Goal: Check status: Check status

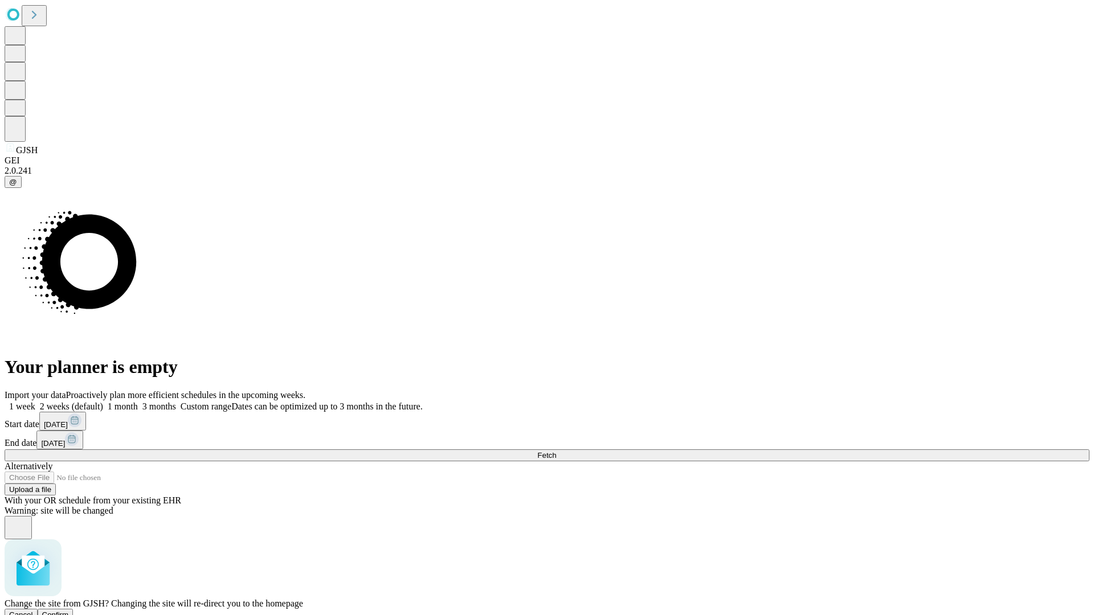
click at [69, 611] on span "Confirm" at bounding box center [55, 615] width 27 height 9
click at [35, 402] on label "1 week" at bounding box center [20, 407] width 31 height 10
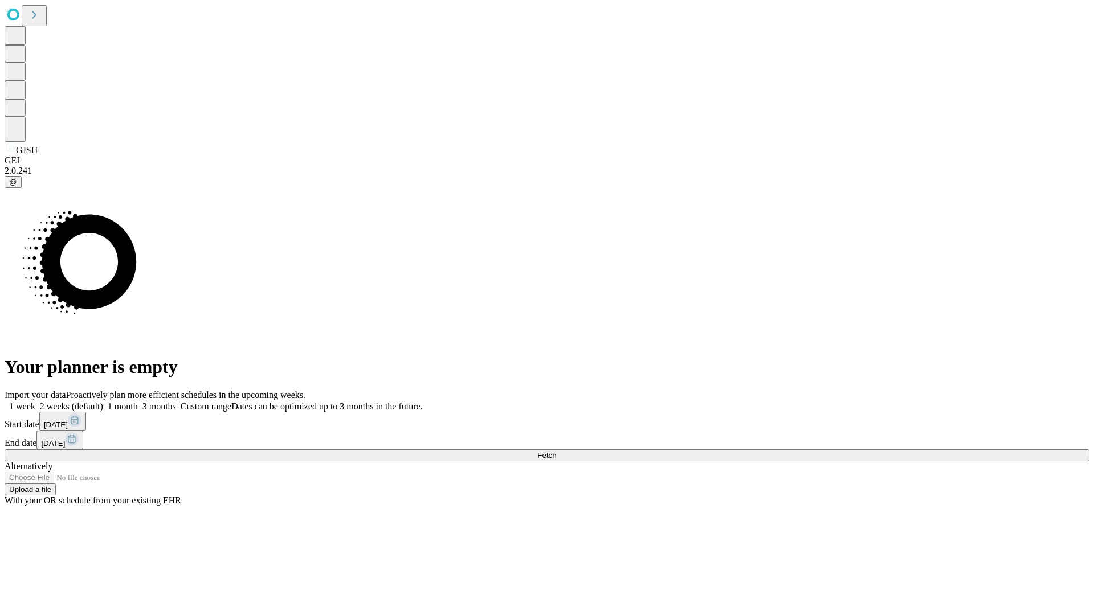
click at [556, 451] on span "Fetch" at bounding box center [546, 455] width 19 height 9
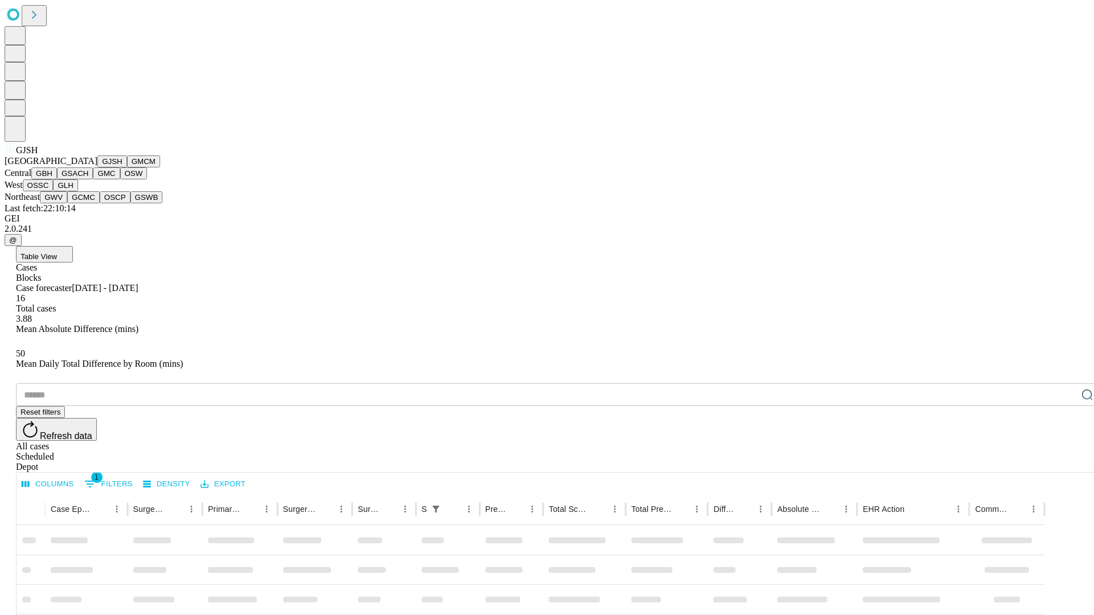
click at [127, 167] on button "GMCM" at bounding box center [143, 161] width 33 height 12
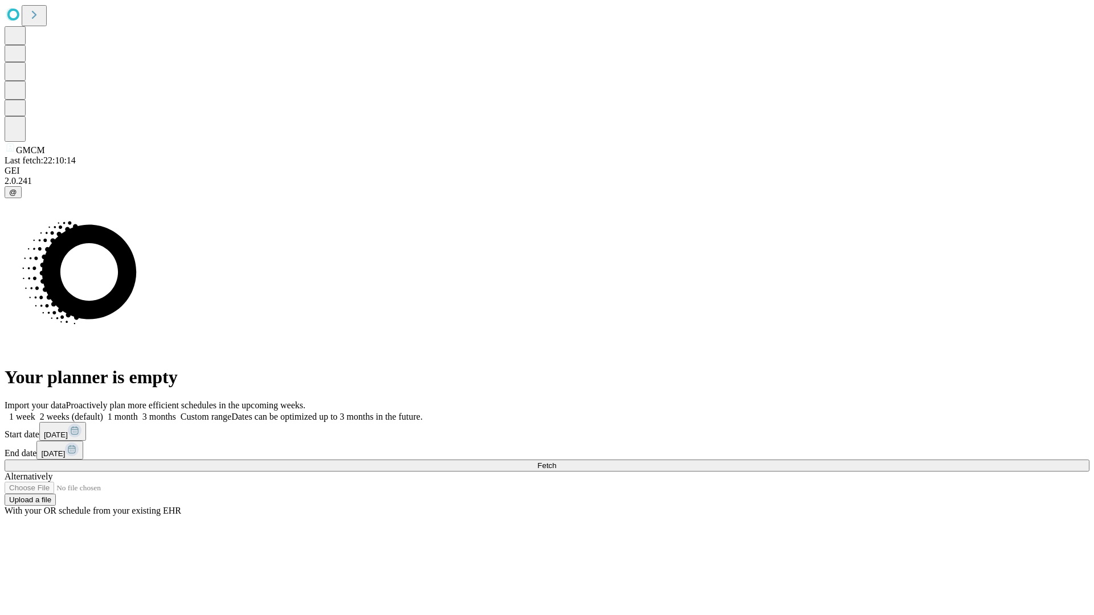
click at [35, 412] on label "1 week" at bounding box center [20, 417] width 31 height 10
click at [556, 461] on span "Fetch" at bounding box center [546, 465] width 19 height 9
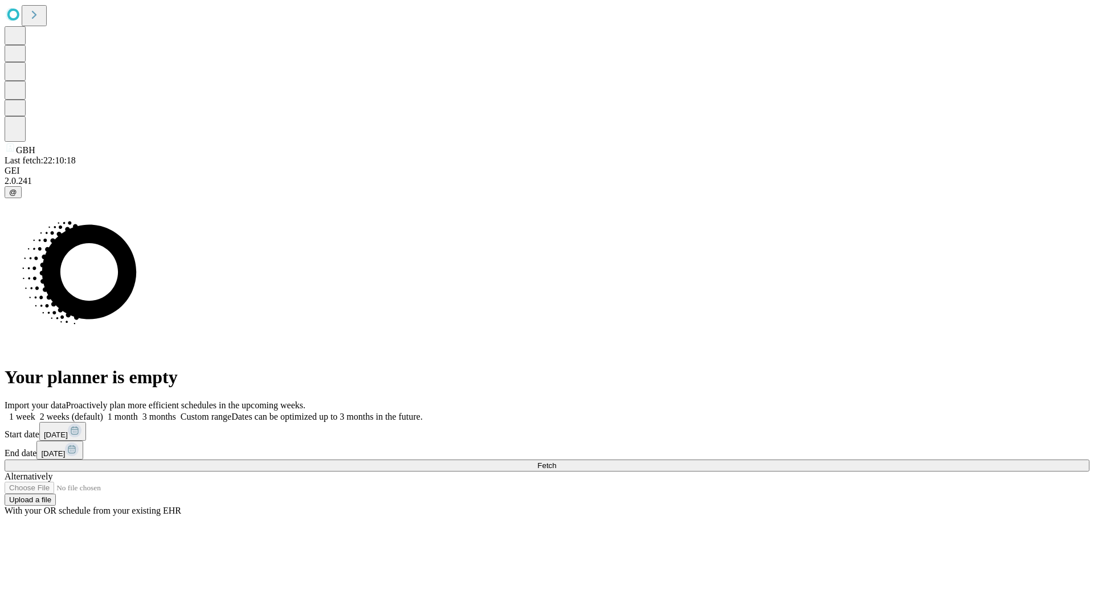
click at [35, 412] on label "1 week" at bounding box center [20, 417] width 31 height 10
click at [556, 461] on span "Fetch" at bounding box center [546, 465] width 19 height 9
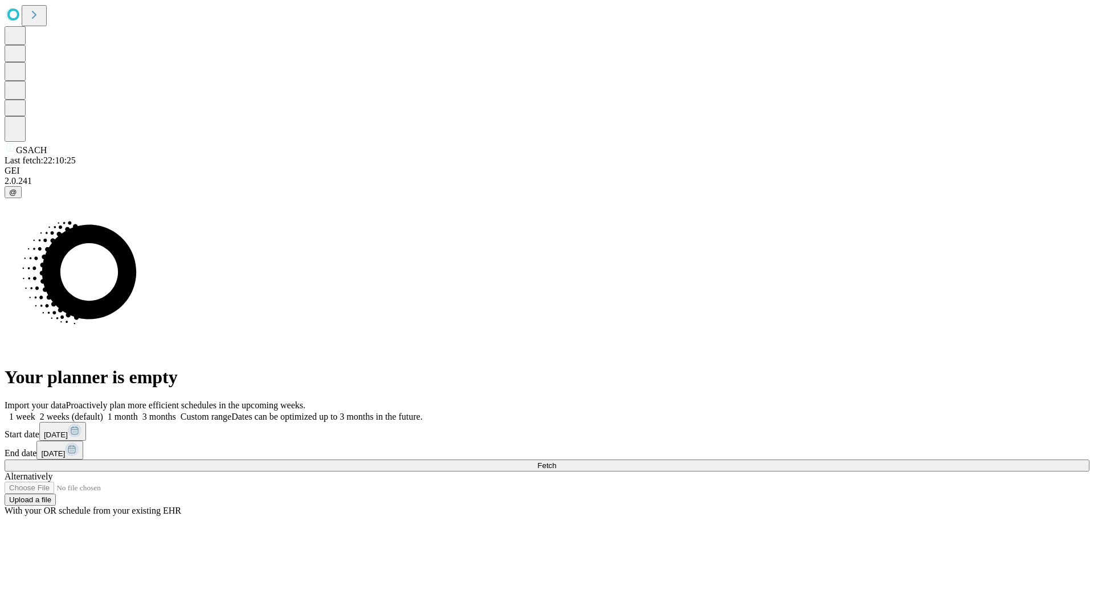
click at [35, 412] on label "1 week" at bounding box center [20, 417] width 31 height 10
click at [556, 461] on span "Fetch" at bounding box center [546, 465] width 19 height 9
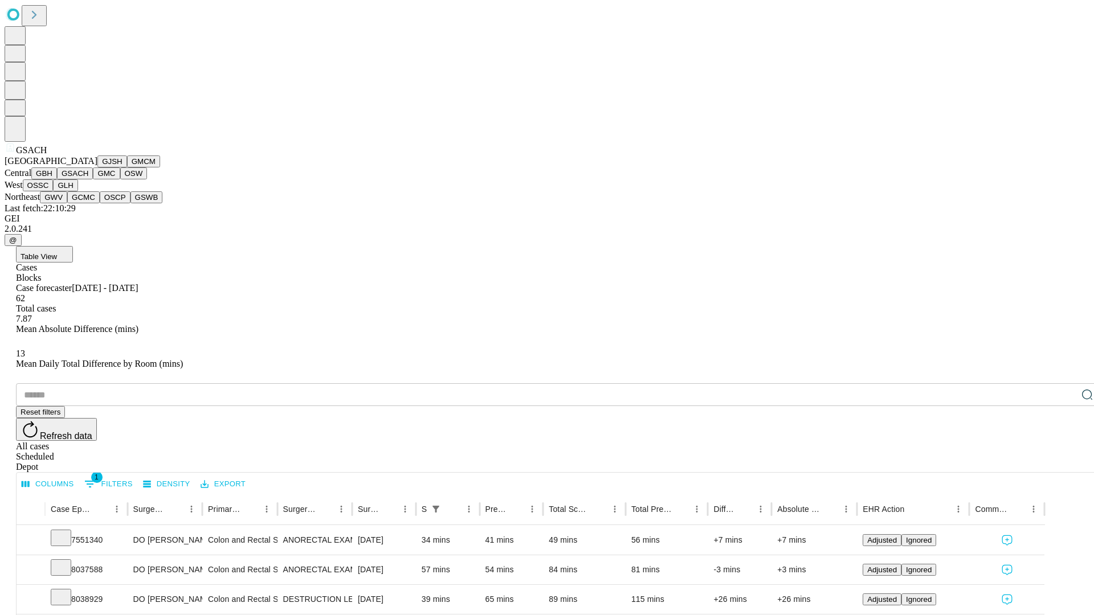
click at [93, 179] on button "GMC" at bounding box center [106, 173] width 27 height 12
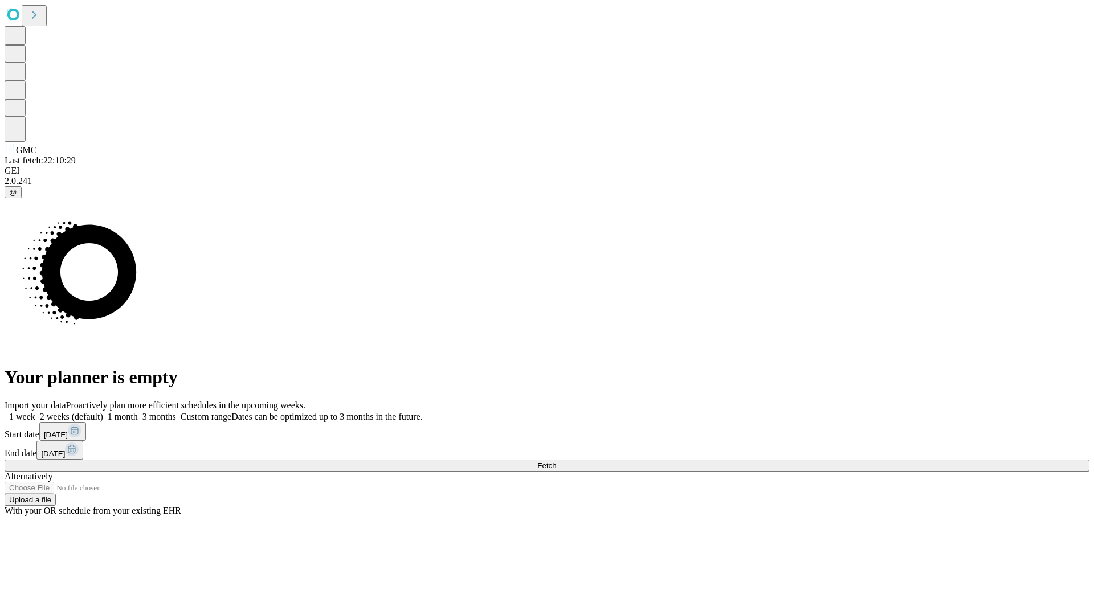
click at [556, 461] on span "Fetch" at bounding box center [546, 465] width 19 height 9
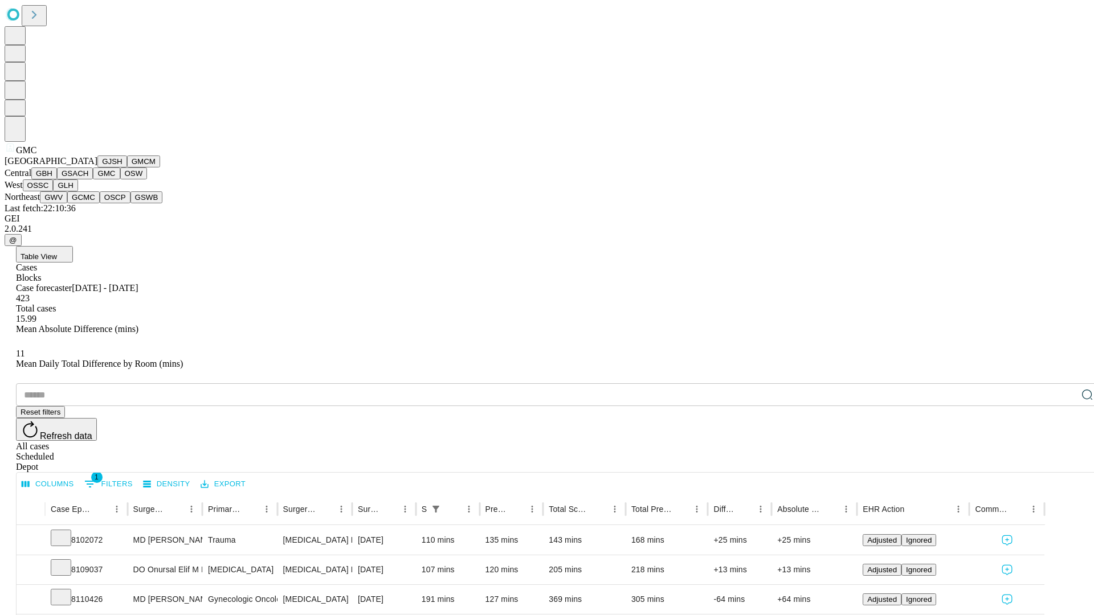
click at [120, 179] on button "OSW" at bounding box center [133, 173] width 27 height 12
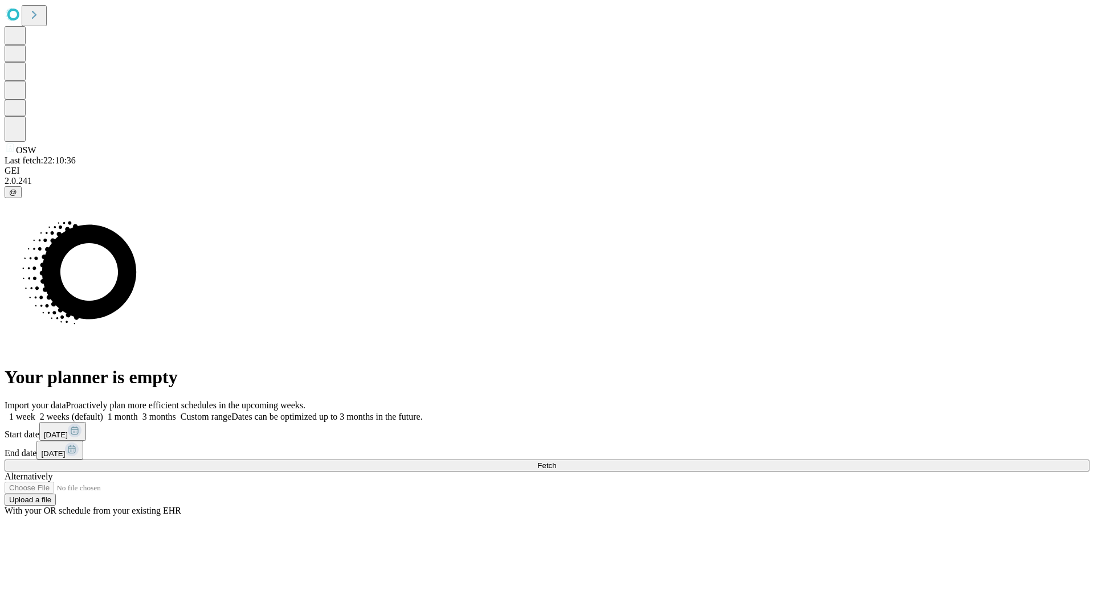
click at [35, 412] on label "1 week" at bounding box center [20, 417] width 31 height 10
click at [556, 461] on span "Fetch" at bounding box center [546, 465] width 19 height 9
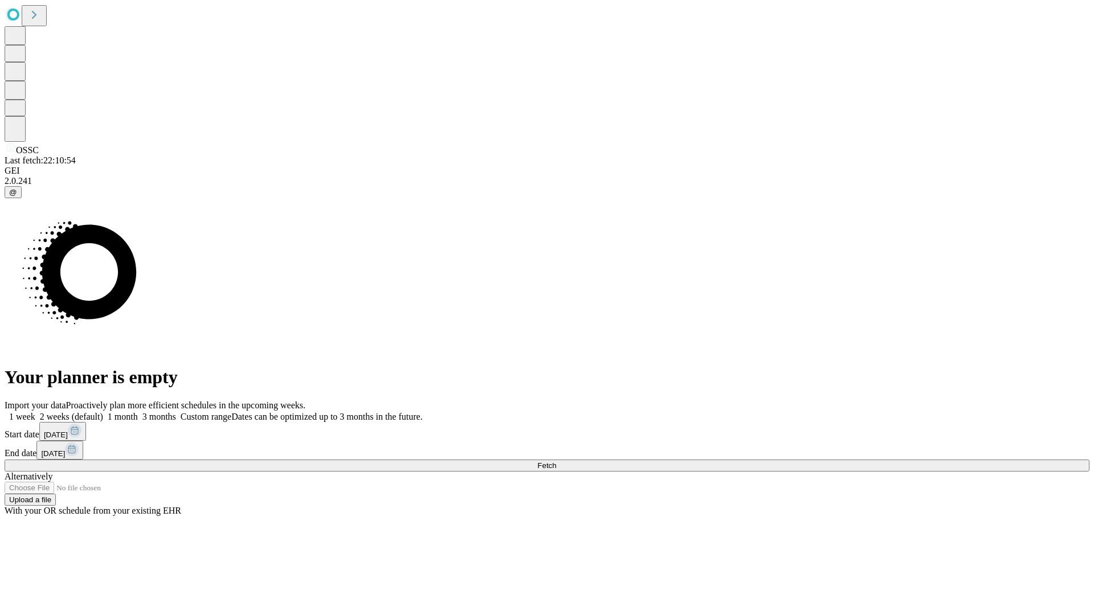
click at [35, 412] on label "1 week" at bounding box center [20, 417] width 31 height 10
click at [556, 461] on span "Fetch" at bounding box center [546, 465] width 19 height 9
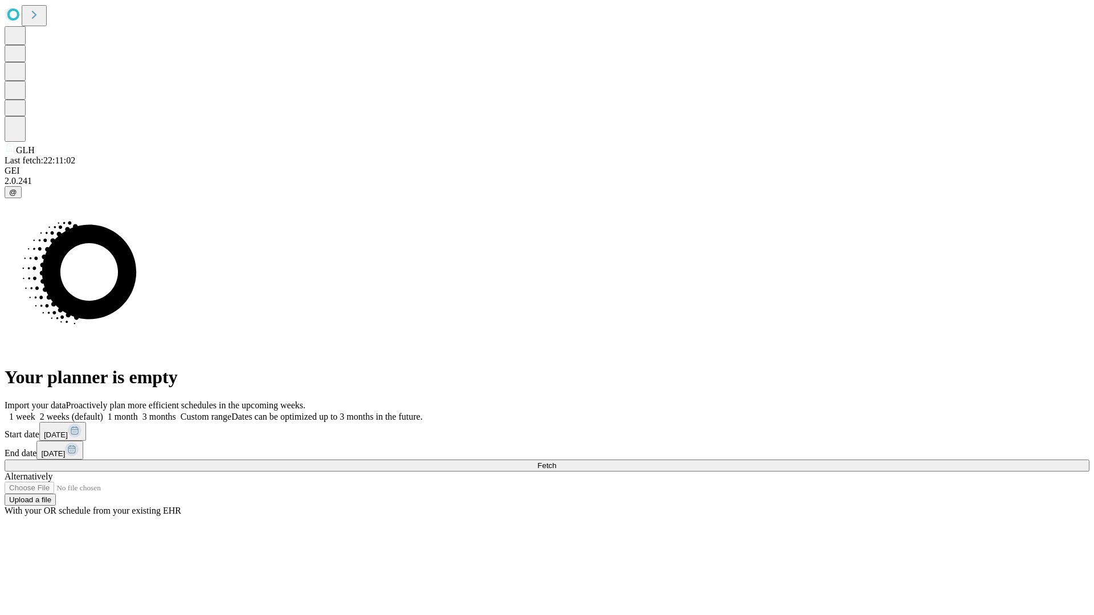
click at [556, 461] on span "Fetch" at bounding box center [546, 465] width 19 height 9
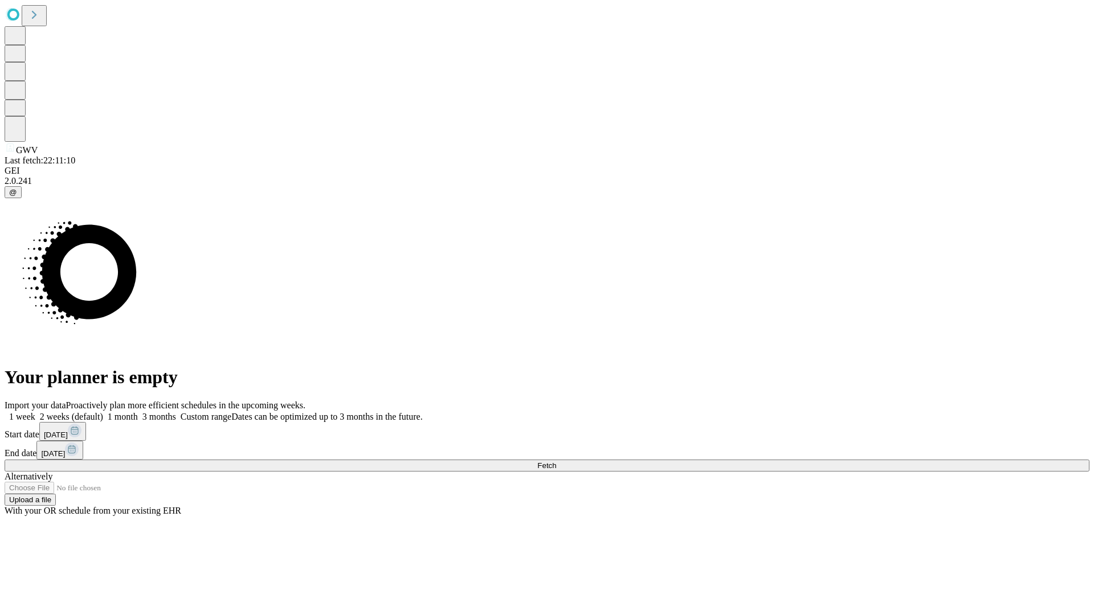
click at [35, 412] on label "1 week" at bounding box center [20, 417] width 31 height 10
click at [556, 461] on span "Fetch" at bounding box center [546, 465] width 19 height 9
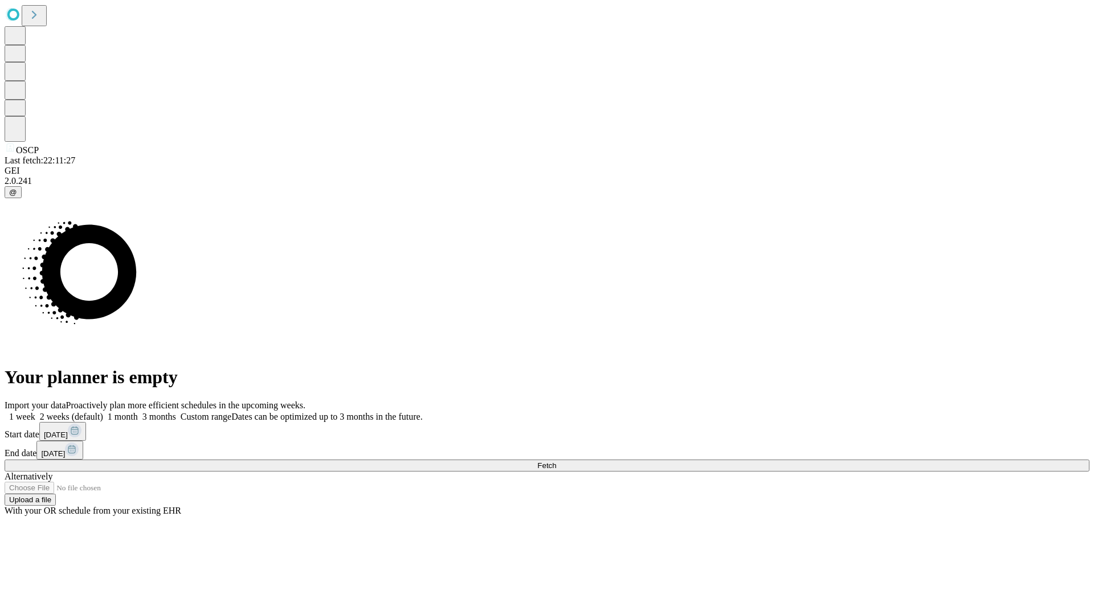
click at [35, 412] on label "1 week" at bounding box center [20, 417] width 31 height 10
click at [556, 461] on span "Fetch" at bounding box center [546, 465] width 19 height 9
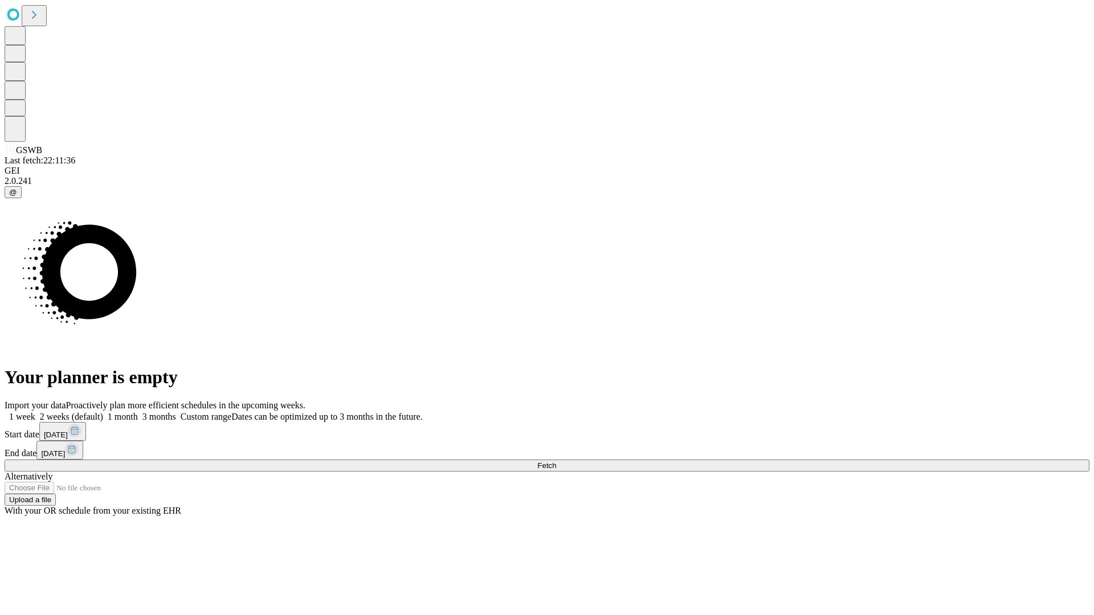
click at [35, 412] on label "1 week" at bounding box center [20, 417] width 31 height 10
click at [556, 461] on span "Fetch" at bounding box center [546, 465] width 19 height 9
